Goal: Find specific page/section: Find specific page/section

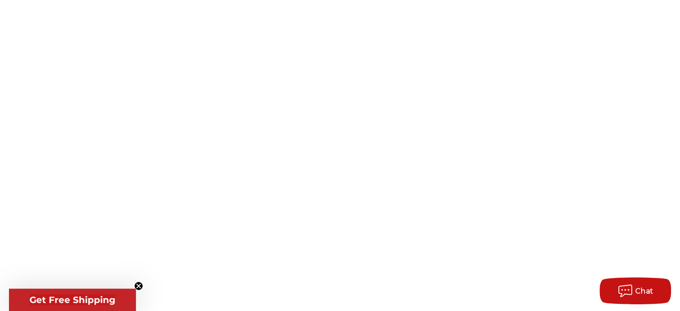
scroll to position [134, 0]
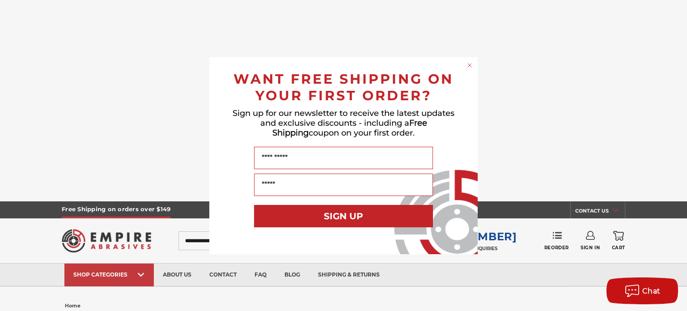
drag, startPoint x: 47, startPoint y: 139, endPoint x: 451, endPoint y: 81, distance: 408.5
click at [470, 62] on circle "Close dialog" at bounding box center [470, 65] width 8 height 8
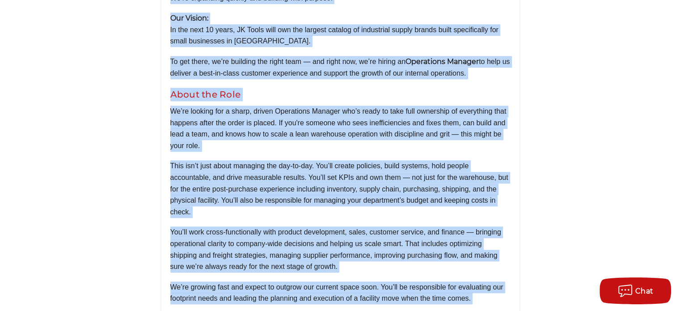
scroll to position [1074, 0]
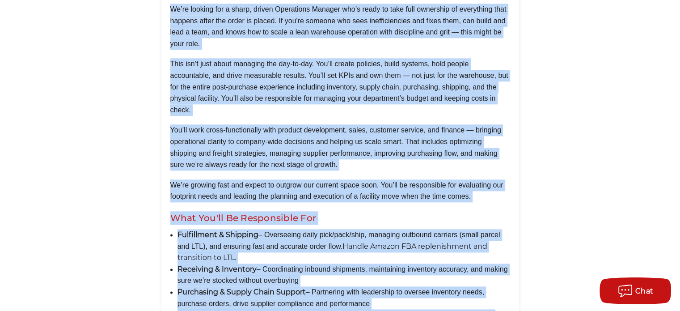
drag, startPoint x: 46, startPoint y: 53, endPoint x: 440, endPoint y: 126, distance: 400.8
click at [440, 126] on div "home Operations Manager Apply Now Location: Islandia, NY (On-site) Compensation…" at bounding box center [340, 248] width 633 height 1162
copy main "Operations Manager Apply Now Location: Islandia, NY (On-site) Compensation: $75…"
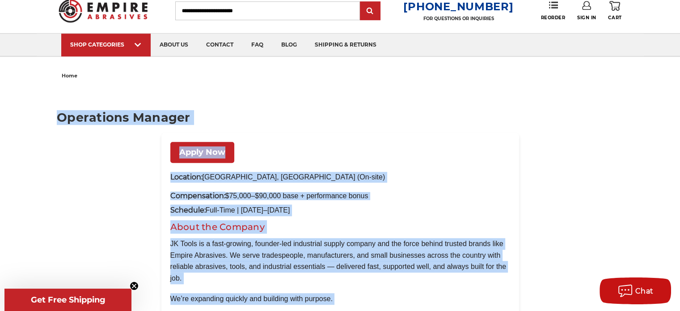
scroll to position [716, 0]
